Goal: Navigation & Orientation: Find specific page/section

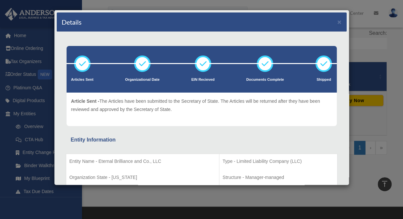
scroll to position [124, 0]
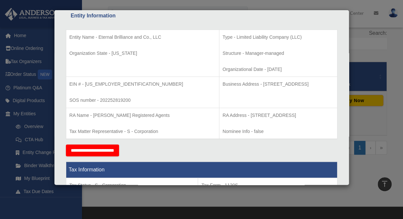
click at [386, 112] on div "Details × Articles Sent Organizational Date" at bounding box center [201, 109] width 403 height 219
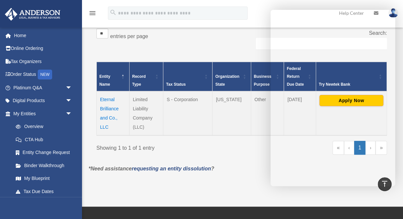
click at [244, 158] on div "« ‹ 1 › »" at bounding box center [314, 151] width 145 height 20
click at [30, 49] on link "Online Ordering" at bounding box center [43, 48] width 77 height 13
click at [23, 36] on link "Home" at bounding box center [43, 35] width 77 height 13
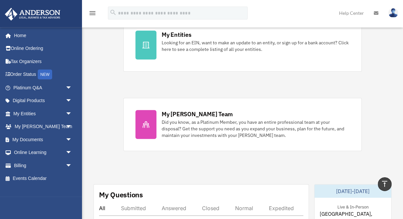
scroll to position [205, 0]
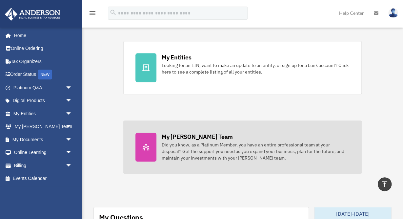
click at [210, 143] on div "Did you know, as a Platinum Member, you have an entire professional team at you…" at bounding box center [256, 151] width 188 height 20
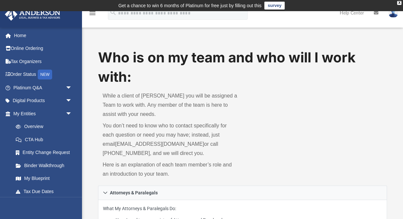
click at [285, 133] on div "Who is on my team and who will I work with: While a client of Anderson you will…" at bounding box center [242, 116] width 289 height 137
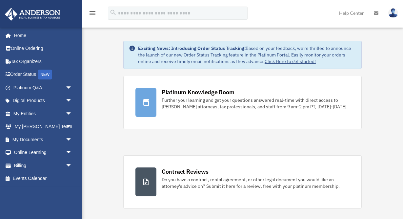
scroll to position [205, 0]
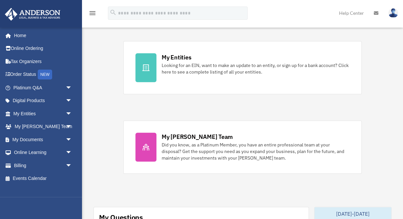
click at [375, 91] on div "Exciting News: Introducing Order Status Tracking! Based on your feedback, we're…" at bounding box center [242, 216] width 331 height 771
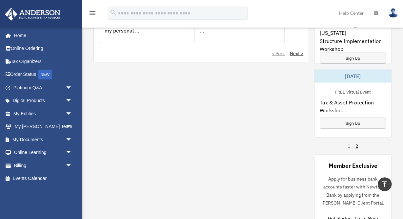
scroll to position [580, 0]
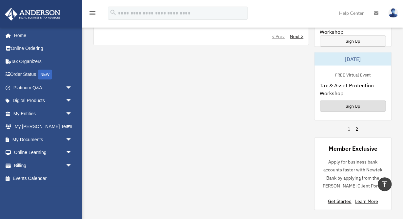
click at [358, 106] on div "Sign Up" at bounding box center [353, 105] width 66 height 11
